Goal: Navigation & Orientation: Find specific page/section

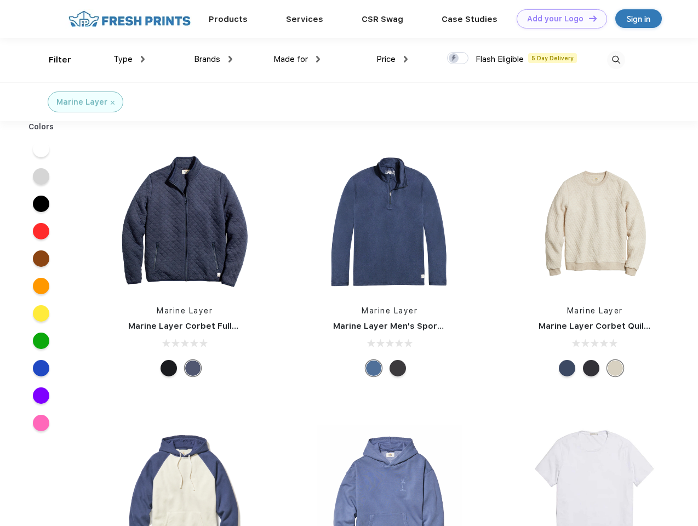
click at [558, 19] on link "Add your Logo Design Tool" at bounding box center [562, 18] width 90 height 19
click at [0, 0] on div "Design Tool" at bounding box center [0, 0] width 0 height 0
click at [588, 18] on link "Add your Logo Design Tool" at bounding box center [562, 18] width 90 height 19
click at [53, 60] on div "Filter" at bounding box center [60, 60] width 22 height 13
click at [129, 59] on span "Type" at bounding box center [122, 59] width 19 height 10
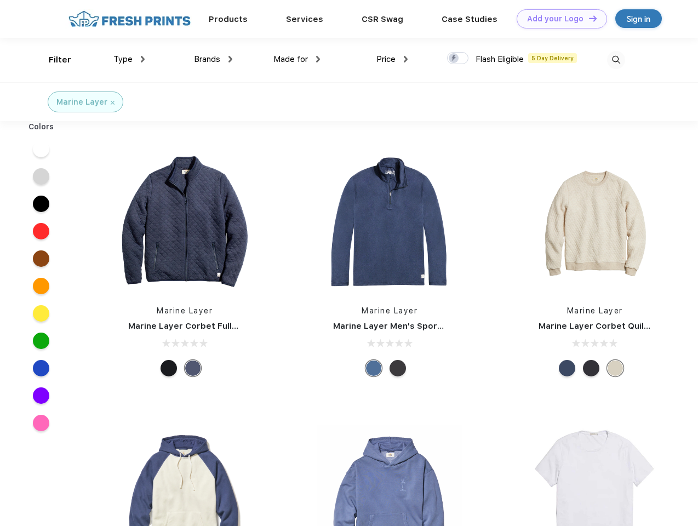
click at [213, 59] on span "Brands" at bounding box center [207, 59] width 26 height 10
click at [297, 59] on span "Made for" at bounding box center [291, 59] width 35 height 10
click at [392, 59] on span "Price" at bounding box center [386, 59] width 19 height 10
click at [458, 59] on div at bounding box center [457, 58] width 21 height 12
click at [454, 59] on input "checkbox" at bounding box center [450, 55] width 7 height 7
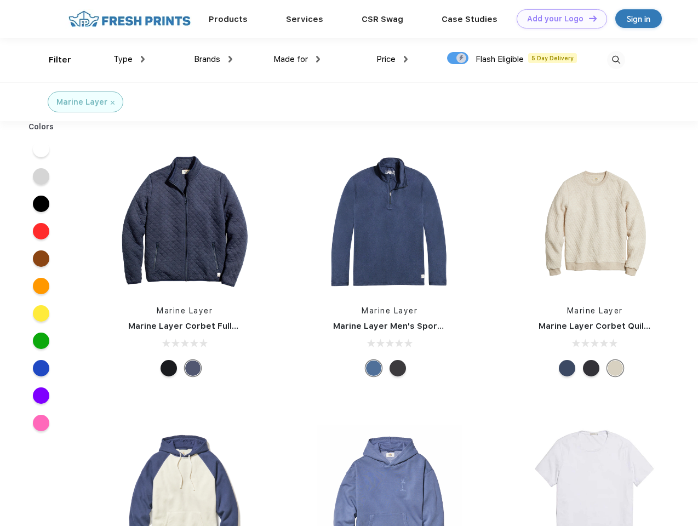
click at [616, 60] on img at bounding box center [616, 60] width 18 height 18
